Goal: Task Accomplishment & Management: Complete application form

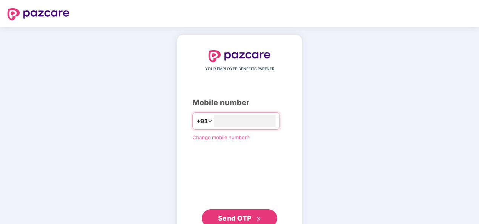
type input "*"
type input "**********"
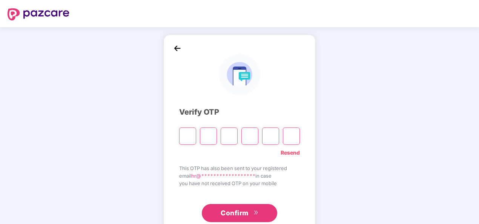
type input "*"
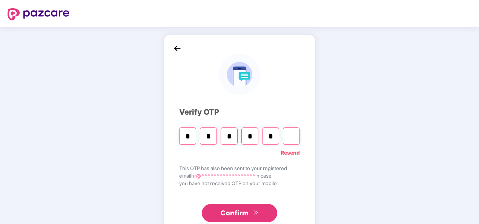
type input "*"
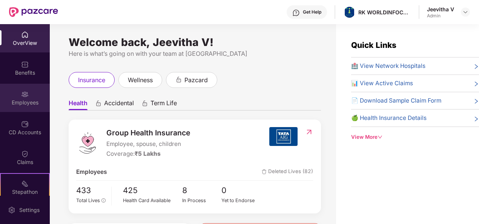
click at [20, 103] on div "Employees" at bounding box center [25, 103] width 50 height 8
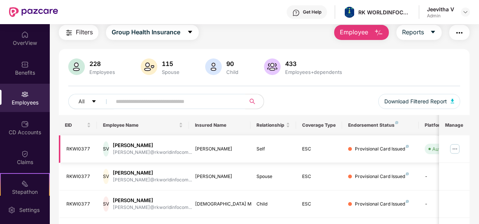
scroll to position [38, 0]
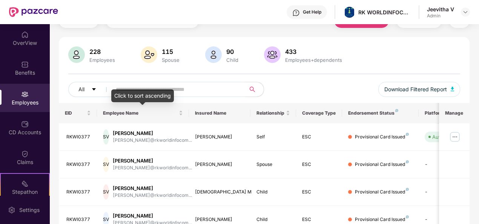
click at [146, 92] on div "Click to sort ascending" at bounding box center [142, 95] width 63 height 13
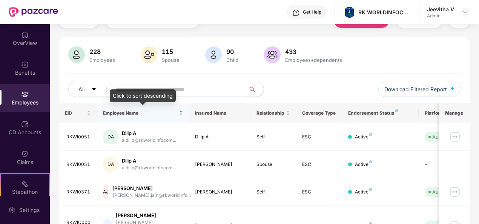
click at [198, 85] on input "text" at bounding box center [176, 89] width 120 height 11
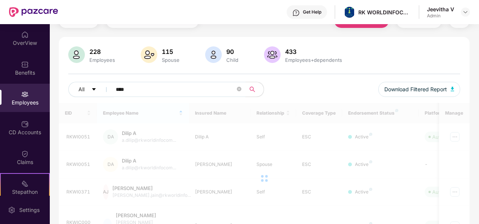
scroll to position [24, 0]
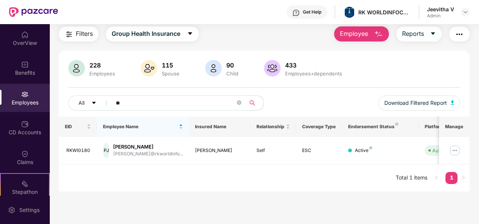
type input "*"
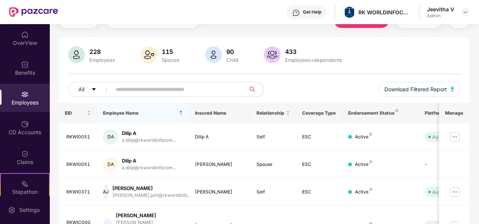
scroll to position [0, 0]
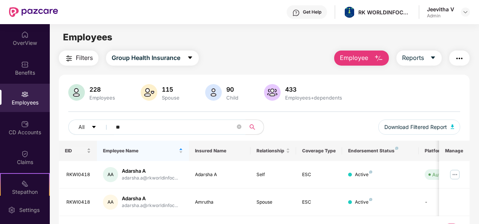
type input "*"
click at [344, 62] on span "Employee" at bounding box center [354, 57] width 28 height 9
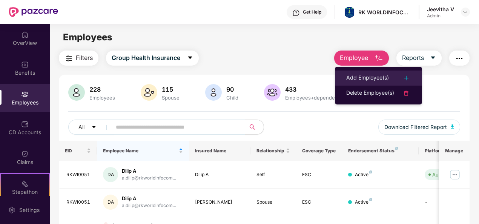
click at [350, 78] on div "Add Employee(s)" at bounding box center [367, 78] width 43 height 9
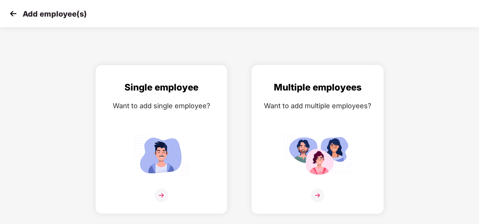
click at [282, 144] on div "Multiple employees Want to add multiple employees?" at bounding box center [317, 145] width 116 height 131
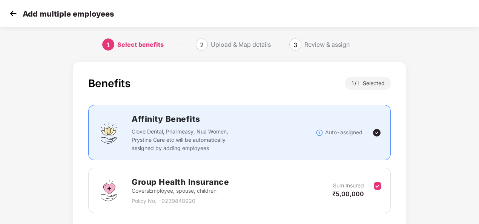
scroll to position [54, 0]
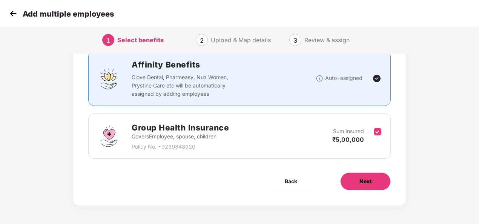
click at [361, 182] on span "Next" at bounding box center [365, 181] width 12 height 8
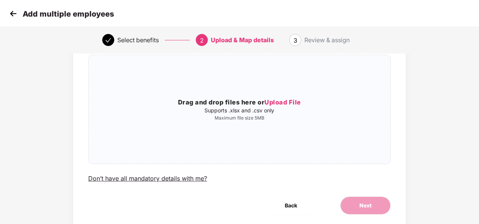
scroll to position [0, 0]
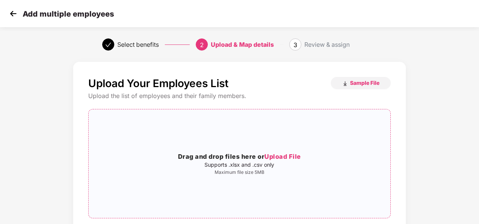
click at [276, 157] on span "Upload File" at bounding box center [282, 157] width 37 height 8
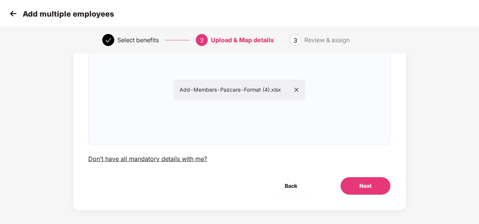
scroll to position [79, 0]
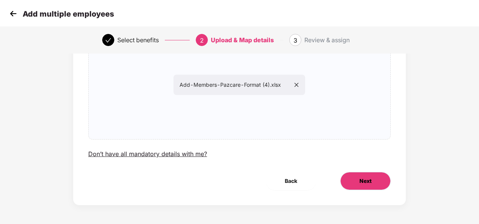
click at [355, 177] on button "Next" at bounding box center [365, 181] width 51 height 18
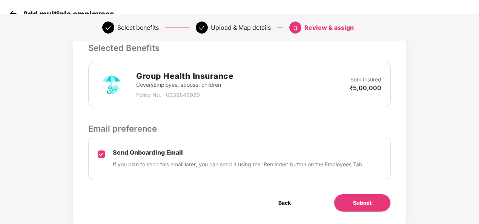
scroll to position [189, 0]
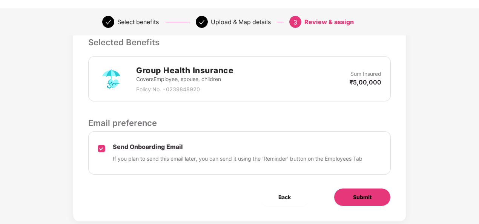
click at [355, 198] on span "Submit" at bounding box center [362, 197] width 18 height 8
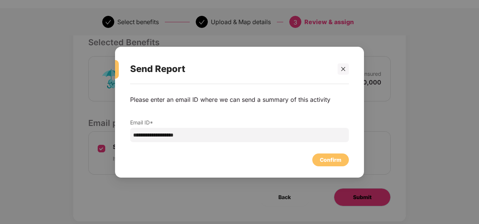
scroll to position [0, 0]
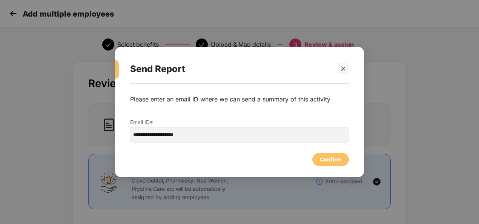
click at [203, 133] on input "**********" at bounding box center [239, 134] width 219 height 14
paste input "**********"
type input "**********"
click at [345, 158] on div "Confirm" at bounding box center [330, 159] width 37 height 13
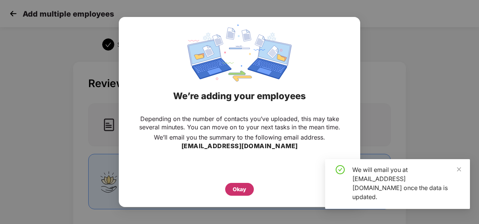
click at [250, 186] on div "Okay" at bounding box center [239, 189] width 29 height 13
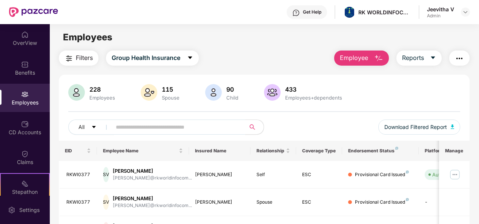
click at [360, 58] on span "Employee" at bounding box center [354, 57] width 28 height 9
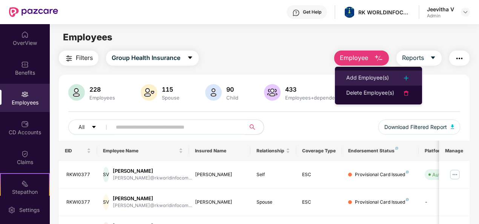
click at [374, 74] on div "Add Employee(s)" at bounding box center [367, 78] width 43 height 9
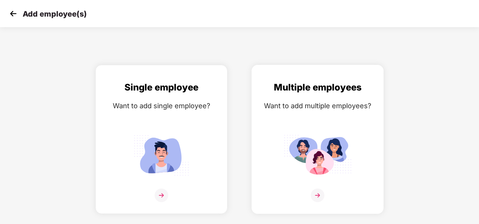
click at [316, 136] on img at bounding box center [318, 155] width 68 height 47
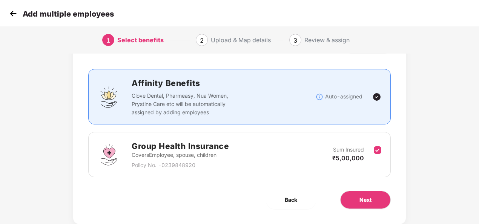
scroll to position [54, 0]
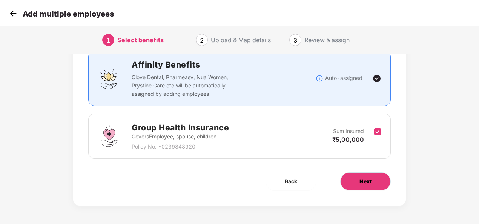
click at [359, 184] on span "Next" at bounding box center [365, 181] width 12 height 8
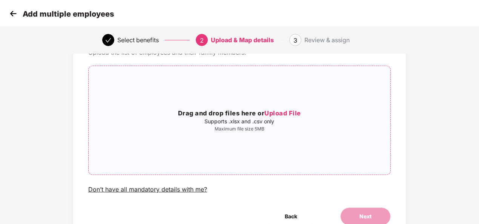
scroll to position [79, 0]
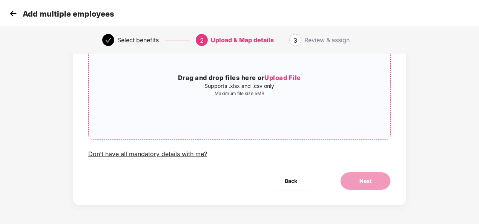
click at [279, 74] on span "Upload File" at bounding box center [282, 78] width 37 height 8
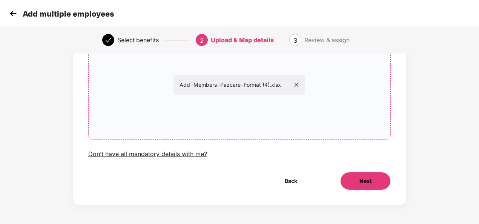
click at [354, 176] on button "Next" at bounding box center [365, 181] width 51 height 18
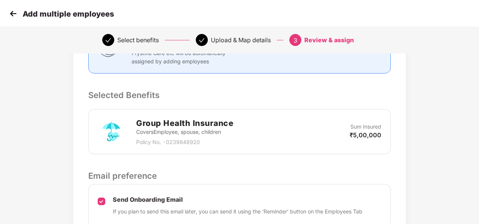
scroll to position [204, 0]
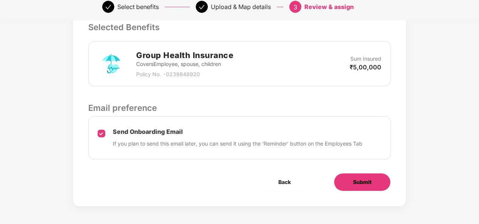
click at [362, 183] on span "Submit" at bounding box center [362, 182] width 18 height 8
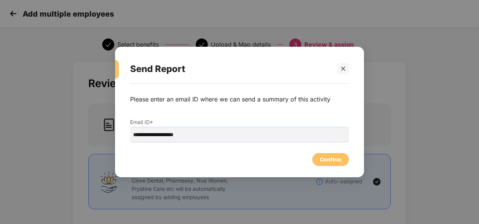
click at [205, 135] on input "**********" at bounding box center [239, 134] width 219 height 14
paste input "**********"
type input "**********"
click at [317, 159] on div "Confirm" at bounding box center [330, 159] width 37 height 13
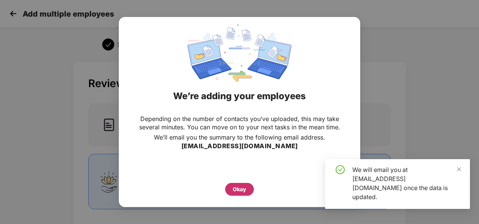
click at [234, 190] on div "Okay" at bounding box center [240, 189] width 14 height 8
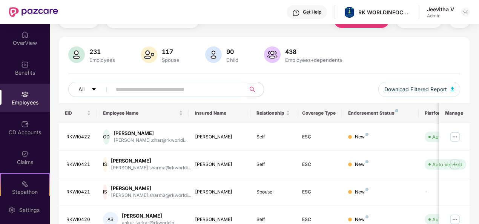
scroll to position [75, 0]
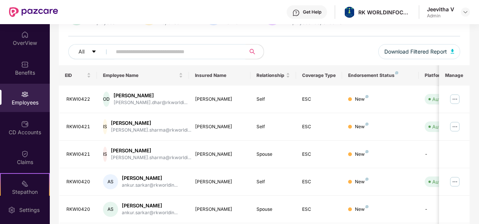
click at [170, 48] on input "text" at bounding box center [176, 51] width 120 height 11
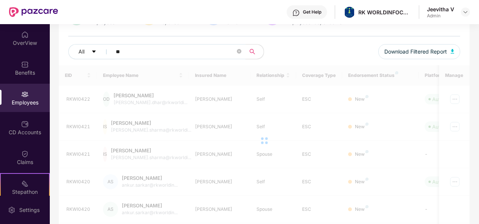
type input "*"
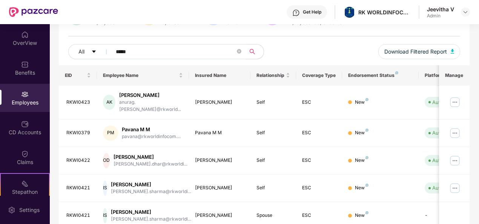
type input "******"
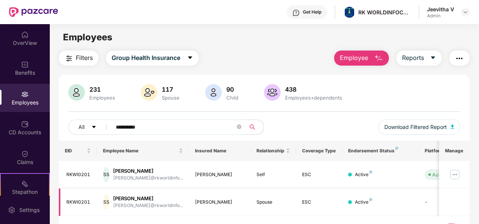
scroll to position [24, 0]
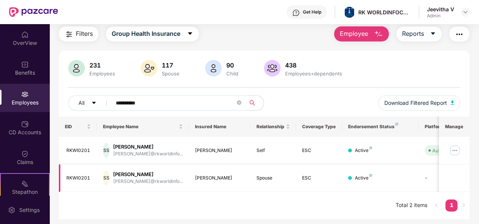
type input "**********"
click at [346, 39] on button "Employee" at bounding box center [361, 33] width 55 height 15
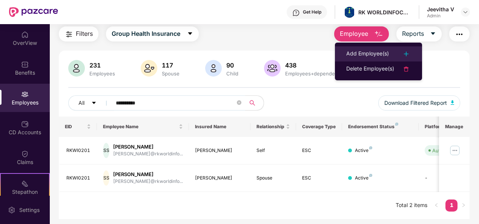
click at [353, 55] on div "Add Employee(s)" at bounding box center [367, 53] width 43 height 9
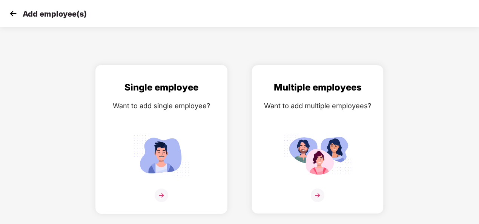
click at [177, 146] on img at bounding box center [161, 155] width 68 height 47
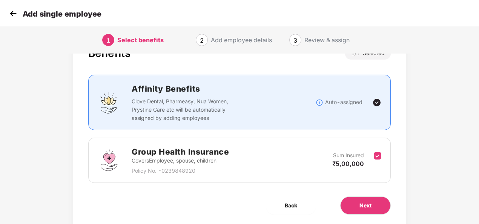
scroll to position [54, 0]
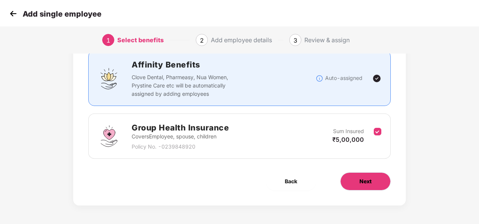
click at [375, 184] on button "Next" at bounding box center [365, 181] width 51 height 18
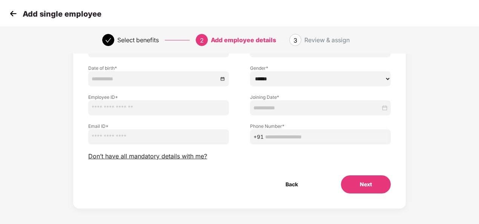
scroll to position [75, 0]
click at [379, 185] on button "Next" at bounding box center [366, 184] width 50 height 18
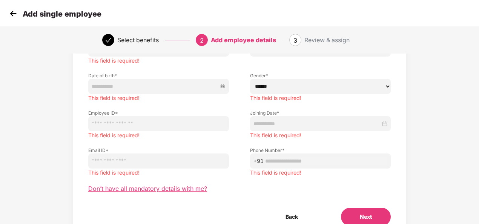
click at [195, 192] on span "Don’t have all mandatory details with me?" at bounding box center [147, 189] width 119 height 8
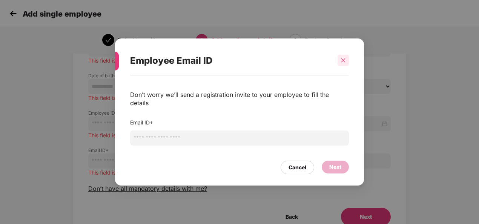
click at [345, 63] on icon "close" at bounding box center [342, 60] width 5 height 5
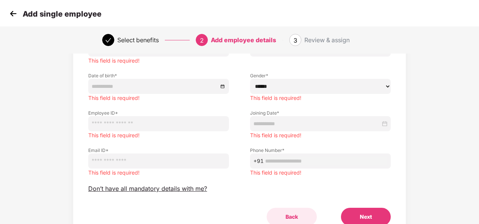
click at [292, 215] on button "Back" at bounding box center [292, 217] width 50 height 18
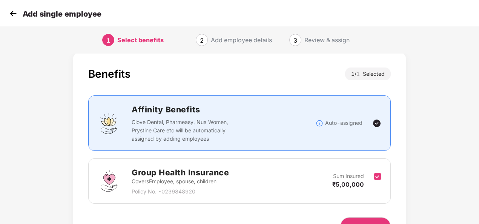
scroll to position [0, 0]
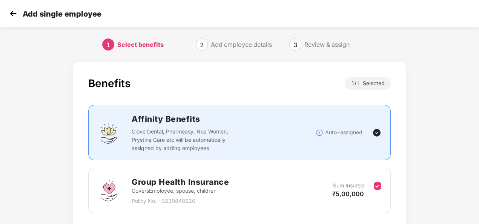
click at [12, 15] on img at bounding box center [13, 13] width 11 height 11
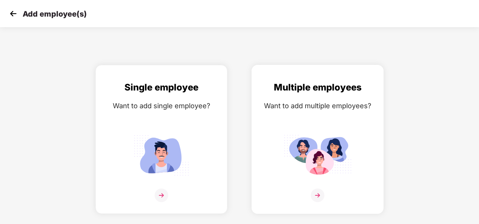
click at [340, 124] on div "Multiple employees Want to add multiple employees?" at bounding box center [317, 145] width 116 height 131
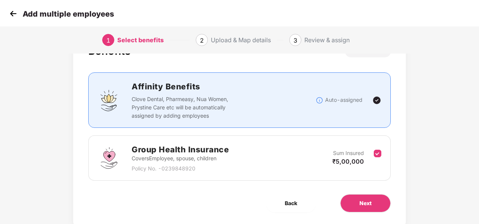
scroll to position [54, 0]
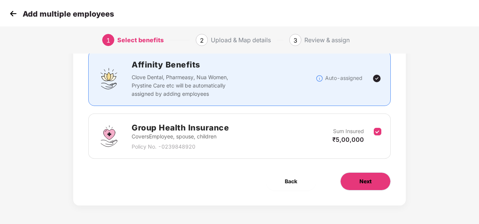
click at [365, 177] on span "Next" at bounding box center [365, 181] width 12 height 8
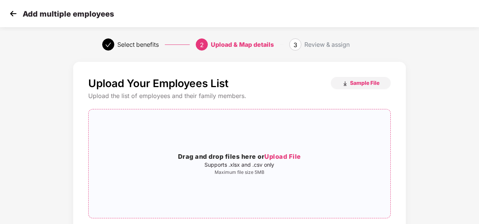
click at [276, 153] on span "Upload File" at bounding box center [282, 157] width 37 height 8
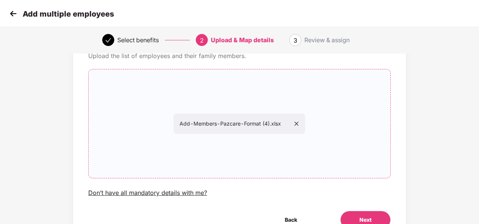
scroll to position [79, 0]
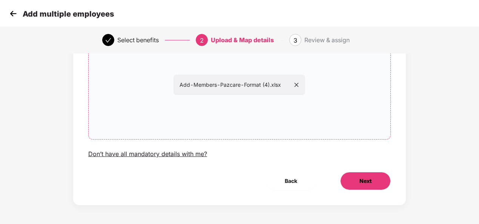
click at [354, 177] on button "Next" at bounding box center [365, 181] width 51 height 18
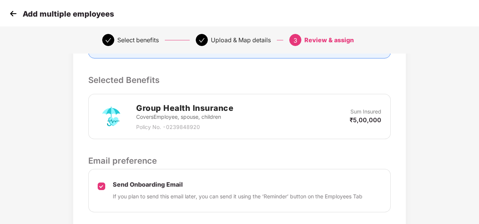
scroll to position [204, 0]
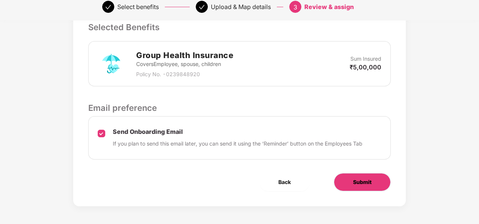
click at [358, 184] on span "Submit" at bounding box center [362, 182] width 18 height 8
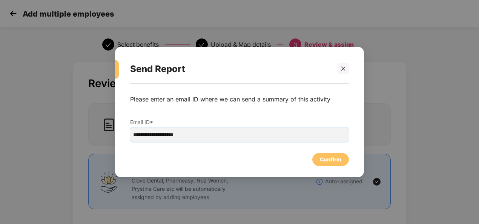
click at [213, 135] on input "**********" at bounding box center [239, 134] width 219 height 14
paste input "**********"
type input "**********"
click at [322, 160] on div "Confirm" at bounding box center [330, 159] width 21 height 8
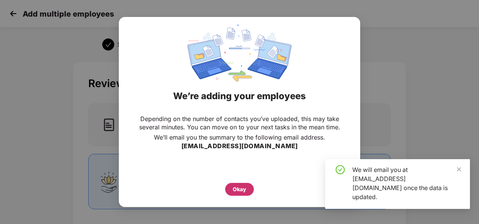
click at [243, 189] on div "Okay" at bounding box center [240, 189] width 14 height 8
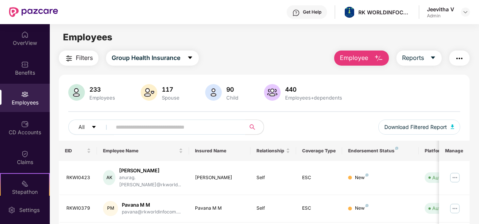
click at [22, 106] on div "Employees" at bounding box center [25, 103] width 50 height 8
click at [351, 53] on button "Employee" at bounding box center [361, 58] width 55 height 15
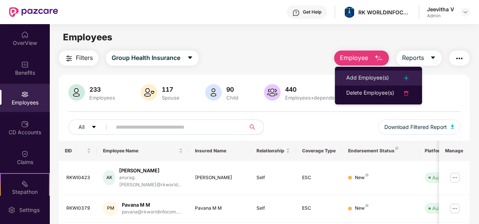
click at [365, 74] on div "Add Employee(s)" at bounding box center [367, 78] width 43 height 9
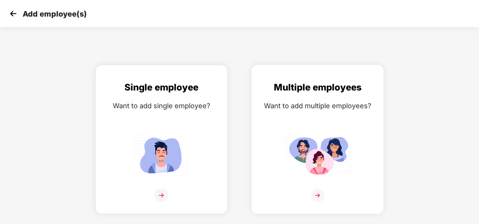
click at [343, 125] on div "Multiple employees Want to add multiple employees?" at bounding box center [317, 145] width 116 height 131
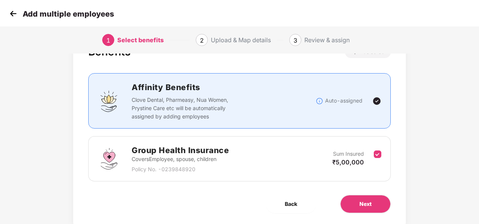
scroll to position [54, 0]
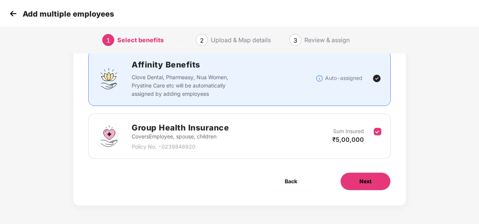
click at [365, 182] on span "Next" at bounding box center [365, 181] width 12 height 8
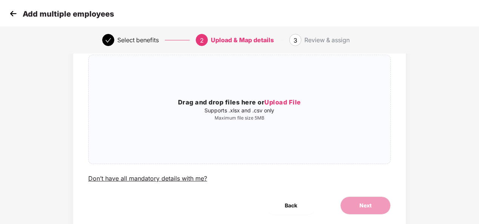
scroll to position [0, 0]
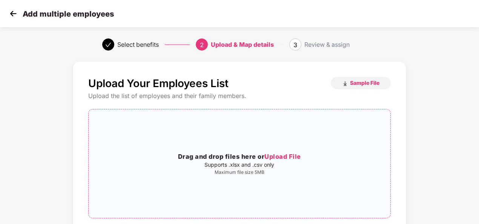
click at [290, 156] on span "Upload File" at bounding box center [282, 157] width 37 height 8
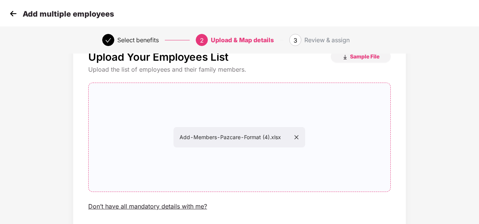
scroll to position [79, 0]
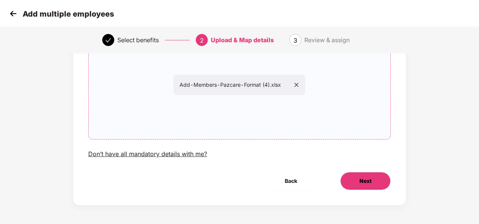
click at [363, 178] on span "Next" at bounding box center [365, 181] width 12 height 8
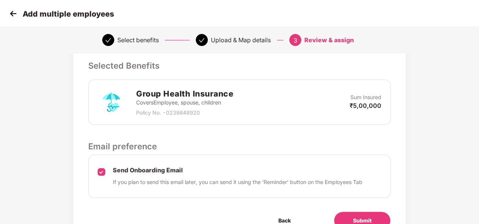
scroll to position [204, 0]
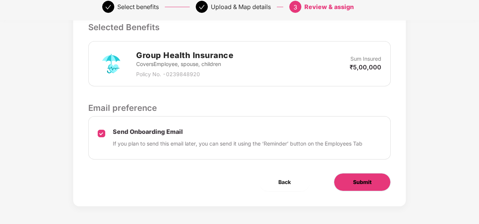
click at [349, 180] on button "Submit" at bounding box center [362, 182] width 57 height 18
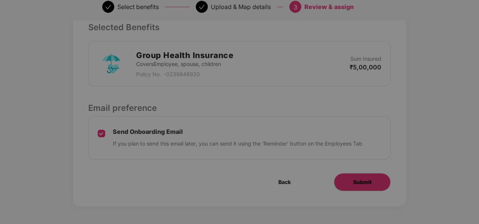
scroll to position [0, 0]
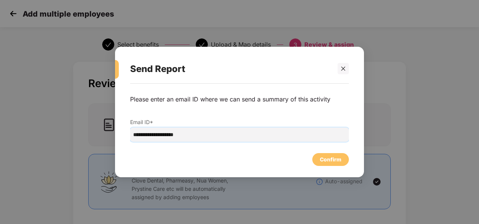
click at [218, 133] on input "**********" at bounding box center [239, 134] width 219 height 14
paste input "email"
paste input "**********"
type input "**********"
click at [333, 154] on div "Confirm" at bounding box center [330, 159] width 37 height 13
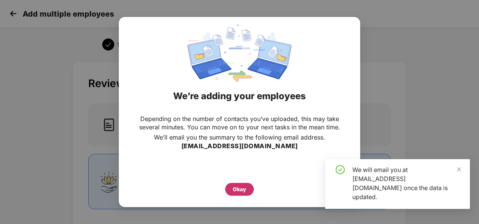
click at [246, 185] on div "Okay" at bounding box center [239, 189] width 29 height 13
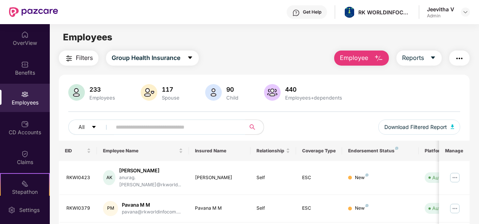
click at [350, 57] on span "Employee" at bounding box center [354, 57] width 28 height 9
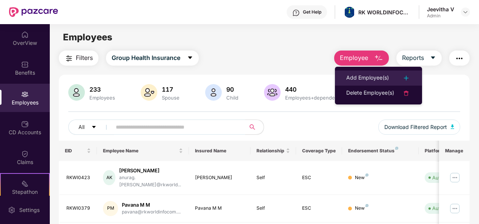
click at [361, 76] on div "Add Employee(s)" at bounding box center [367, 78] width 43 height 9
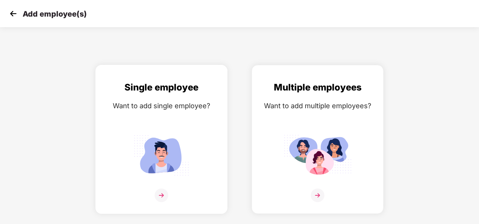
click at [159, 162] on img at bounding box center [161, 155] width 68 height 47
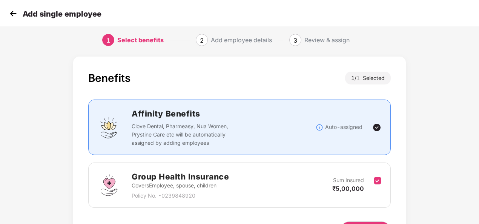
scroll to position [54, 0]
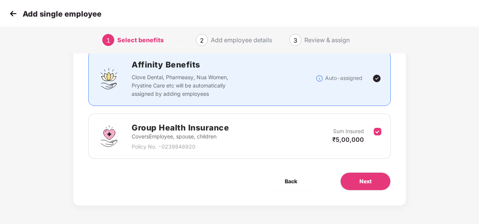
click at [18, 12] on img at bounding box center [13, 13] width 11 height 11
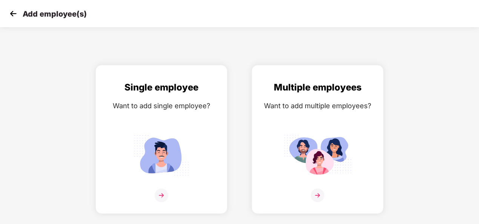
click at [18, 12] on img at bounding box center [13, 13] width 11 height 11
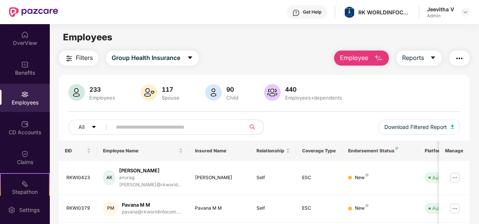
click at [134, 129] on input "text" at bounding box center [176, 126] width 120 height 11
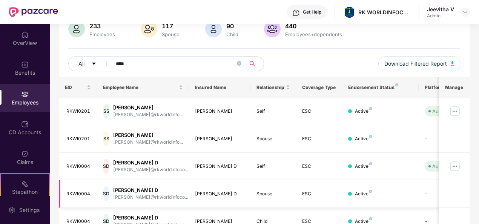
scroll to position [75, 0]
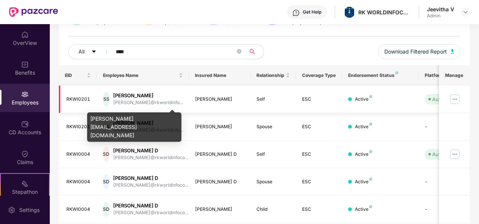
type input "****"
click at [159, 102] on div "[PERSON_NAME]@rkworldinfo..." at bounding box center [148, 102] width 70 height 7
click at [158, 103] on div "[PERSON_NAME]@rkworldinfo..." at bounding box center [148, 102] width 70 height 7
drag, startPoint x: 158, startPoint y: 103, endPoint x: 106, endPoint y: 99, distance: 52.2
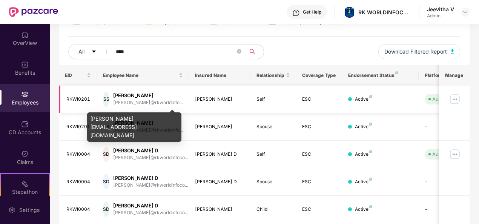
click at [107, 99] on div "SS" at bounding box center [106, 99] width 6 height 15
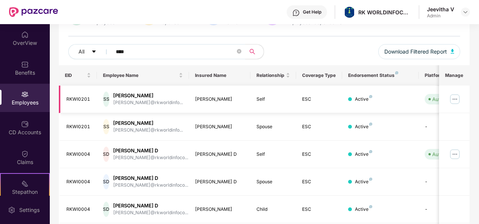
click at [77, 97] on div "RKWI0201" at bounding box center [78, 99] width 25 height 7
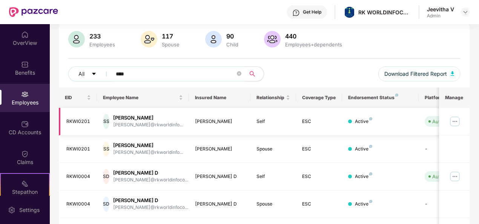
scroll to position [38, 0]
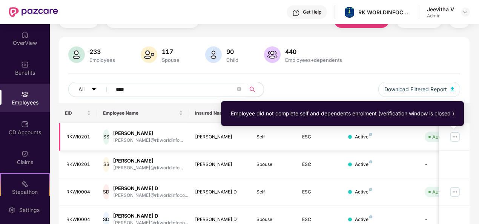
click at [432, 137] on div "Auto Verified" at bounding box center [447, 137] width 30 height 8
drag, startPoint x: 432, startPoint y: 137, endPoint x: 401, endPoint y: 138, distance: 31.3
click at [401, 138] on div "Active" at bounding box center [380, 136] width 64 height 7
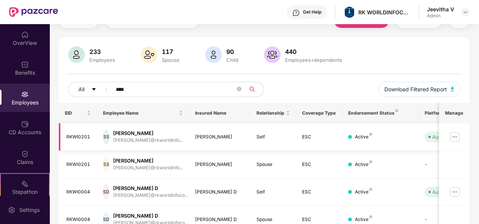
click at [376, 138] on div "Active" at bounding box center [380, 136] width 64 height 7
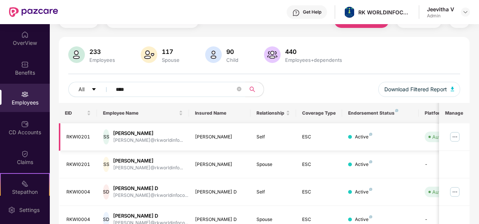
drag, startPoint x: 376, startPoint y: 138, endPoint x: 278, endPoint y: 133, distance: 97.4
click at [278, 133] on td "Self" at bounding box center [273, 137] width 46 height 28
click at [277, 133] on td "Self" at bounding box center [273, 137] width 46 height 28
click at [456, 138] on img at bounding box center [455, 137] width 12 height 12
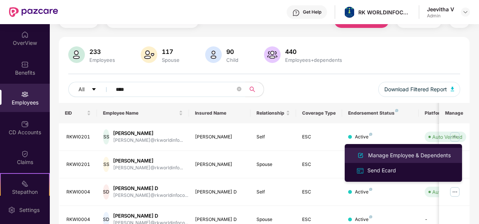
click at [441, 154] on div "Manage Employee & Dependents" at bounding box center [409, 155] width 86 height 8
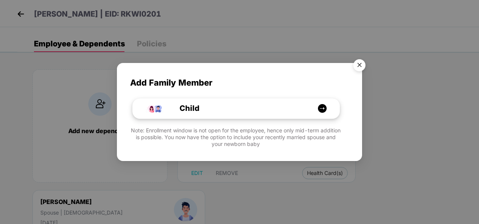
click at [252, 112] on div "Child" at bounding box center [239, 109] width 155 height 12
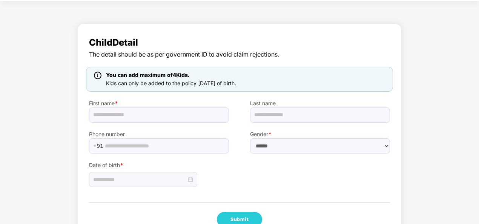
scroll to position [38, 0]
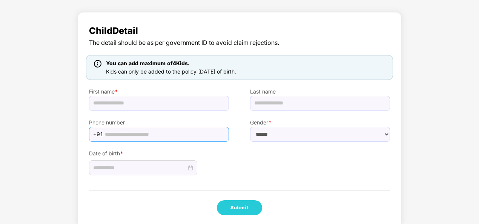
click at [154, 131] on input "text" at bounding box center [165, 134] width 120 height 11
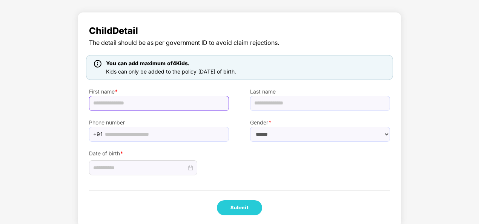
click at [161, 105] on input "text" at bounding box center [159, 103] width 140 height 15
type input "**********"
drag, startPoint x: 137, startPoint y: 104, endPoint x: 94, endPoint y: 105, distance: 43.7
click at [94, 105] on input "**********" at bounding box center [159, 103] width 140 height 15
type input "*******"
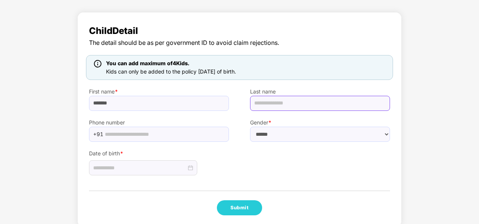
click at [265, 105] on input "text" at bounding box center [320, 103] width 140 height 15
type input "******"
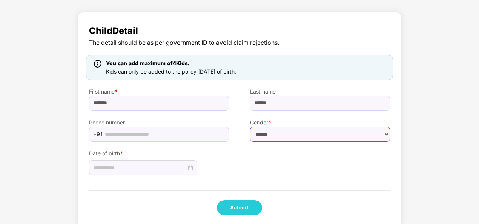
click at [288, 134] on select "****** **** ******" at bounding box center [320, 134] width 140 height 15
select select "****"
click at [250, 127] on select "****** **** ******" at bounding box center [320, 134] width 140 height 15
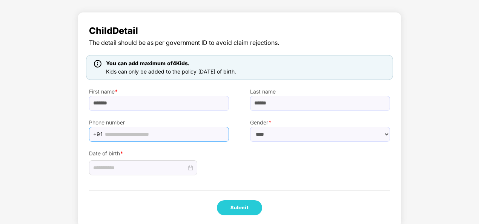
click at [187, 137] on input "text" at bounding box center [165, 134] width 120 height 11
paste input "**********"
type input "**********"
click at [101, 167] on input at bounding box center [139, 168] width 93 height 8
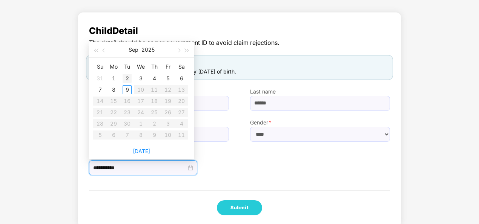
type input "**********"
click at [104, 52] on span "button" at bounding box center [105, 51] width 4 height 4
click at [170, 100] on div "15" at bounding box center [167, 101] width 9 height 9
type input "**********"
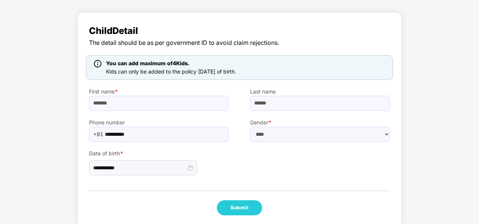
click at [223, 152] on label "Date of birth *" at bounding box center [159, 153] width 140 height 8
click at [233, 208] on button "Submit" at bounding box center [239, 207] width 45 height 15
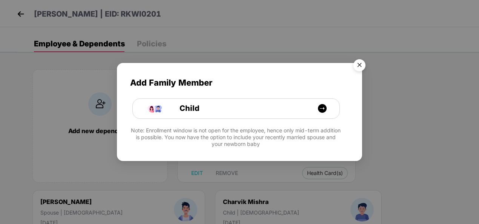
click at [360, 66] on img "Close" at bounding box center [359, 66] width 21 height 21
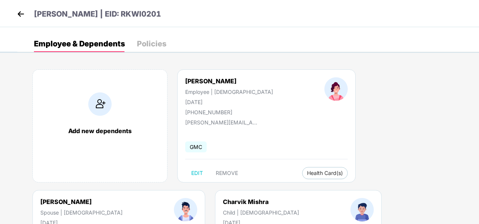
click at [22, 15] on img at bounding box center [20, 13] width 11 height 11
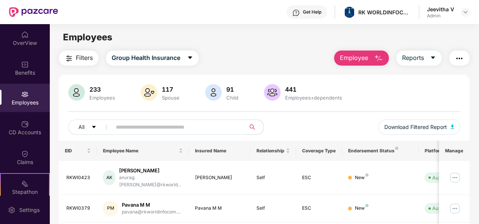
click at [129, 127] on input "text" at bounding box center [176, 126] width 120 height 11
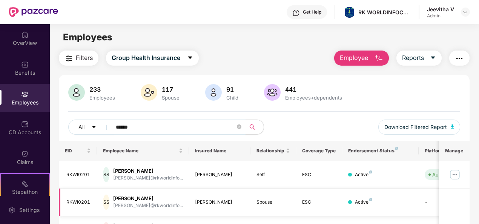
type input "******"
